Goal: Check status: Check status

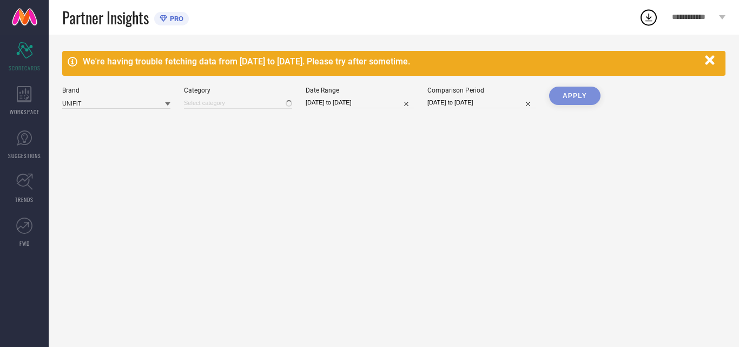
type input "All"
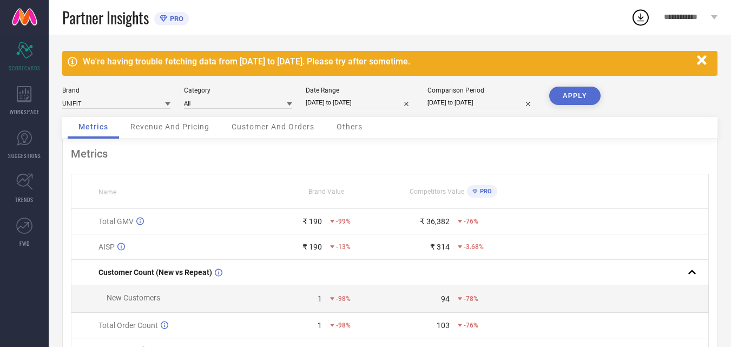
select select "5"
select select "2025"
select select "6"
select select "2025"
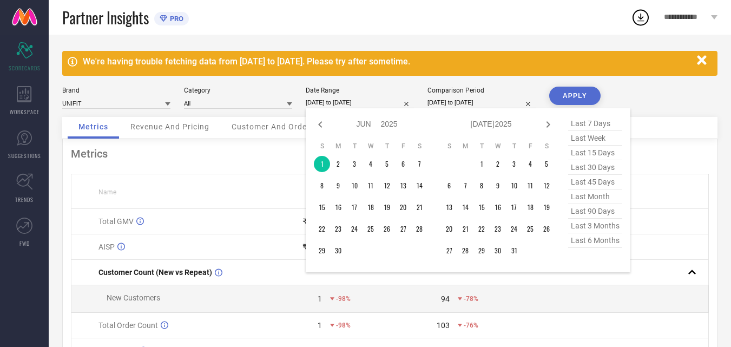
click at [317, 104] on input "[DATE] to [DATE]" at bounding box center [360, 102] width 108 height 11
click at [321, 118] on icon at bounding box center [320, 124] width 13 height 13
select select "4"
select select "2025"
select select "5"
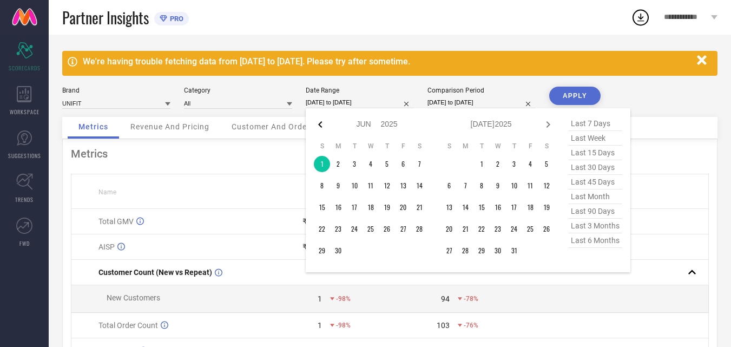
select select "2025"
click at [545, 122] on icon at bounding box center [547, 124] width 13 height 13
select select "5"
select select "2025"
select select "6"
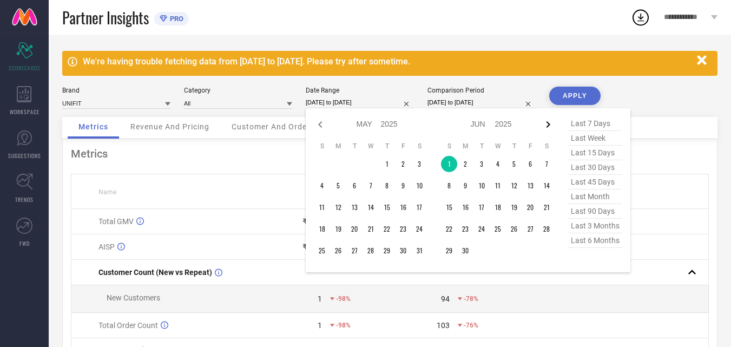
select select "2025"
click at [545, 122] on icon at bounding box center [547, 124] width 13 height 13
select select "6"
select select "2025"
select select "7"
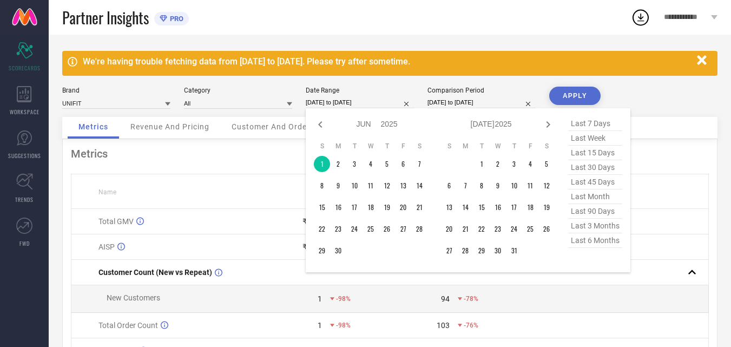
select select "2025"
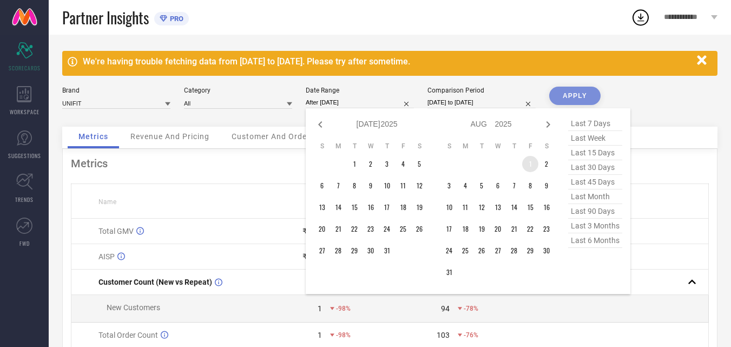
click at [528, 158] on td "1" at bounding box center [530, 164] width 16 height 16
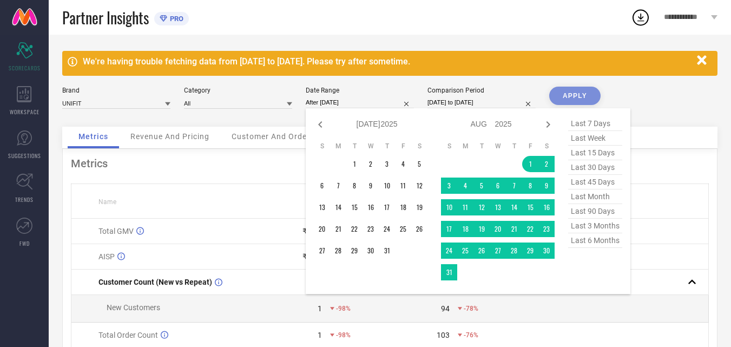
click at [472, 268] on td at bounding box center [465, 272] width 16 height 16
type input "[DATE] to [DATE]"
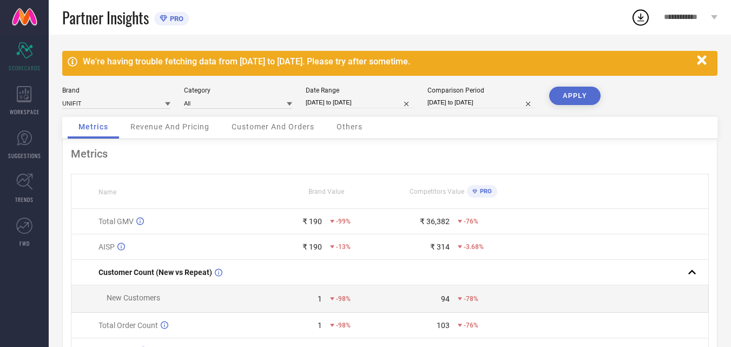
click at [579, 94] on button "APPLY" at bounding box center [574, 96] width 51 height 18
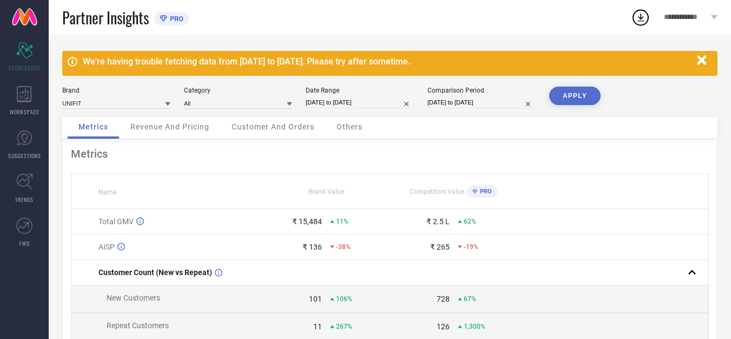
click at [461, 100] on input "[DATE] to [DATE]" at bounding box center [481, 102] width 108 height 11
select select "4"
select select "2024"
select select "5"
select select "2024"
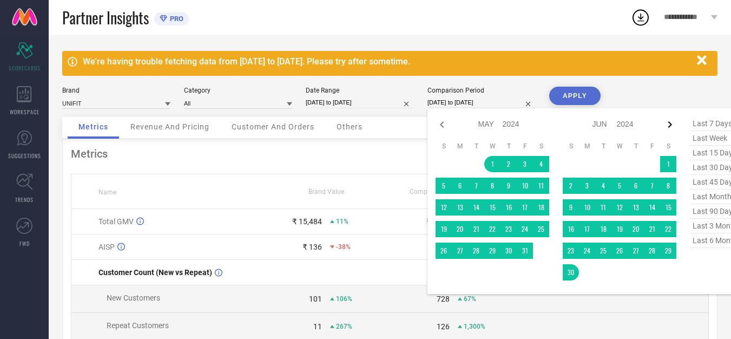
click at [667, 126] on icon at bounding box center [669, 124] width 13 height 13
select select "5"
select select "2024"
select select "6"
select select "2024"
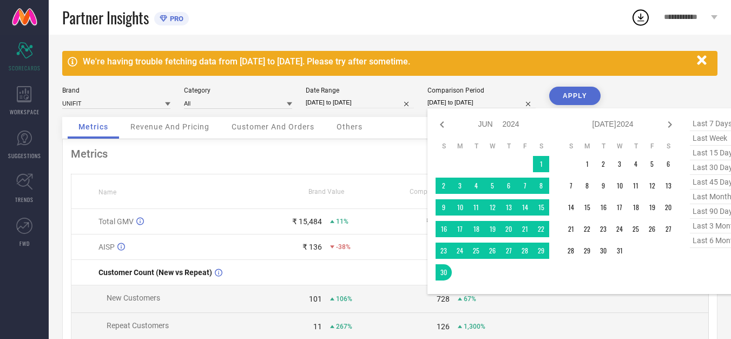
click at [667, 126] on icon at bounding box center [669, 124] width 13 height 13
select select "6"
select select "2024"
select select "7"
select select "2024"
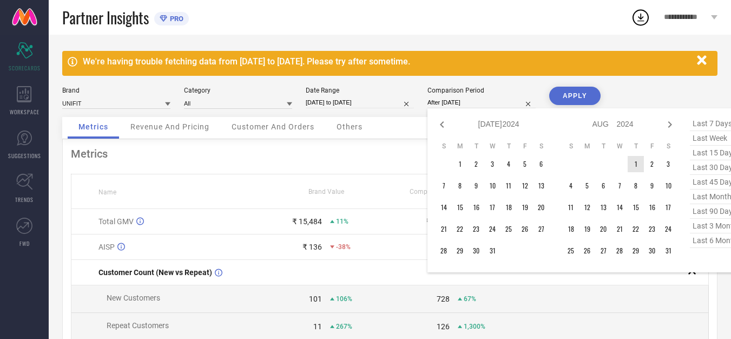
click at [639, 162] on td "1" at bounding box center [635, 164] width 16 height 16
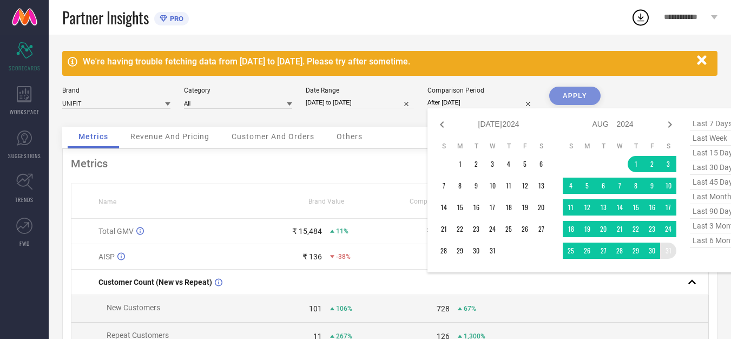
type input "[DATE] to [DATE]"
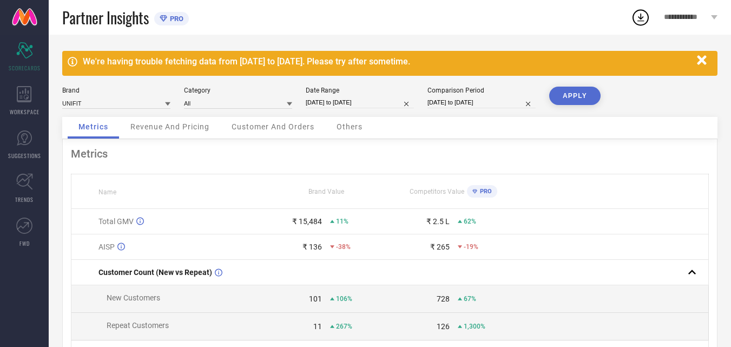
click at [572, 97] on button "APPLY" at bounding box center [574, 96] width 51 height 18
click at [332, 127] on div "Others" at bounding box center [350, 128] width 48 height 22
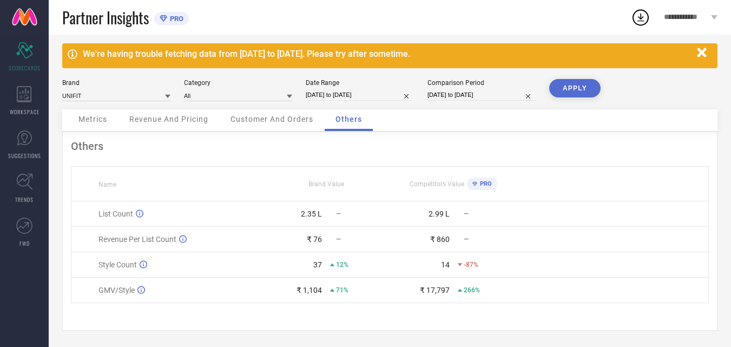
scroll to position [10, 0]
click at [167, 115] on span "Revenue And Pricing" at bounding box center [168, 119] width 79 height 9
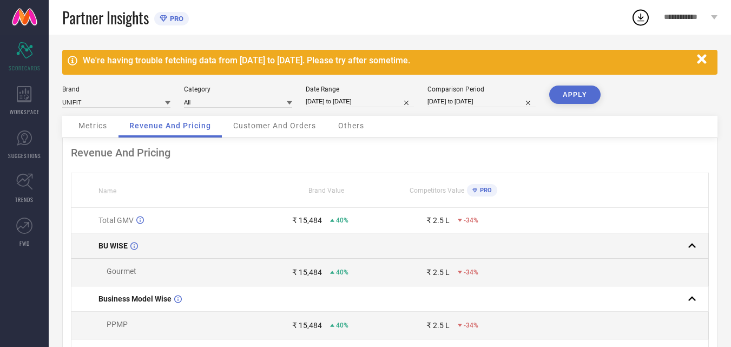
scroll to position [0, 0]
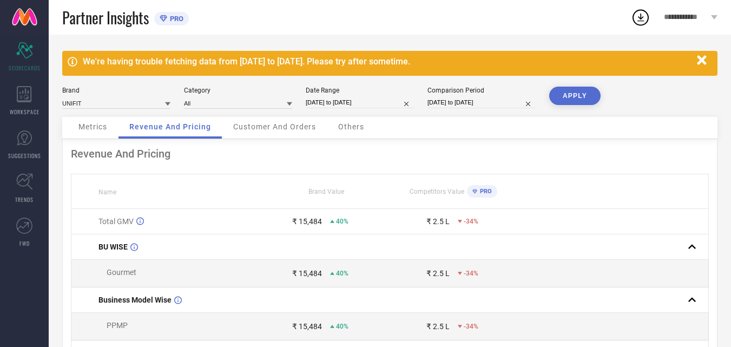
click at [292, 125] on span "Customer And Orders" at bounding box center [274, 126] width 83 height 9
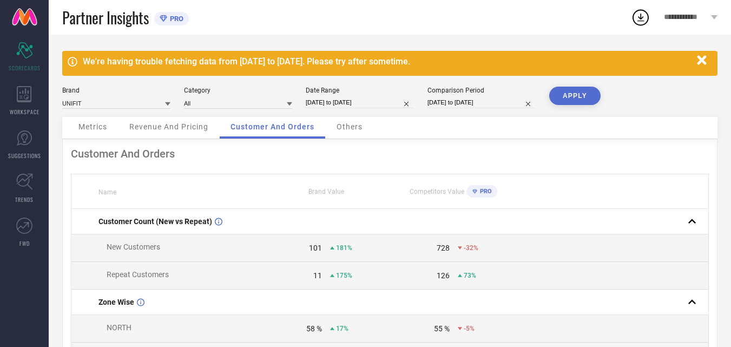
click at [161, 131] on div "Revenue And Pricing" at bounding box center [168, 128] width 101 height 22
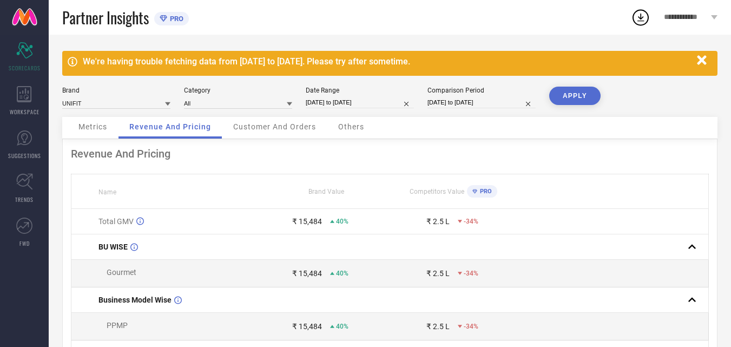
click at [637, 10] on icon at bounding box center [640, 17] width 19 height 19
